Goal: Task Accomplishment & Management: Use online tool/utility

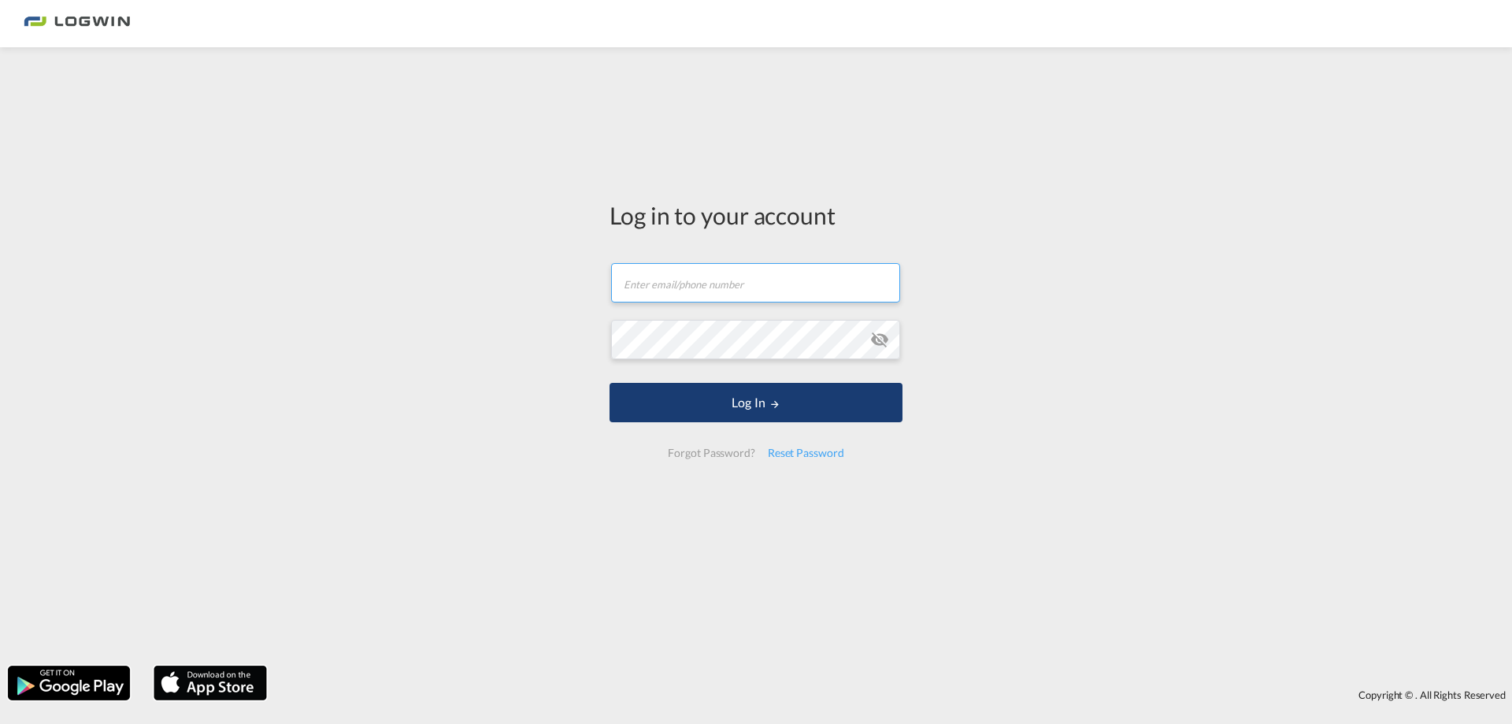
type input "[PERSON_NAME][EMAIL_ADDRESS][PERSON_NAME][DOMAIN_NAME]"
click at [751, 416] on button "Log In" at bounding box center [756, 402] width 293 height 39
